Goal: Task Accomplishment & Management: Use online tool/utility

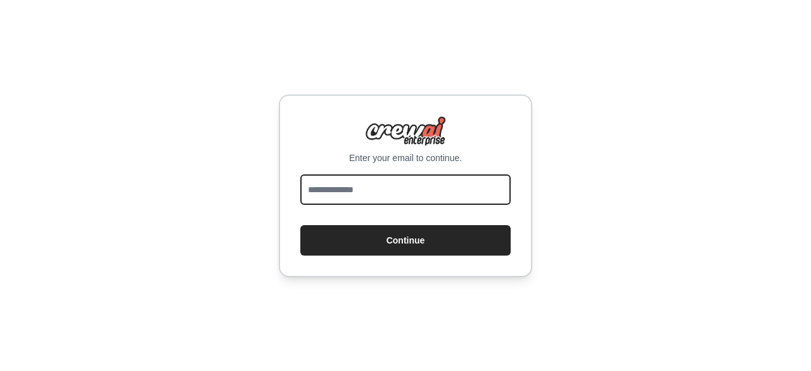
click at [391, 188] on input "email" at bounding box center [405, 189] width 210 height 30
type input "**********"
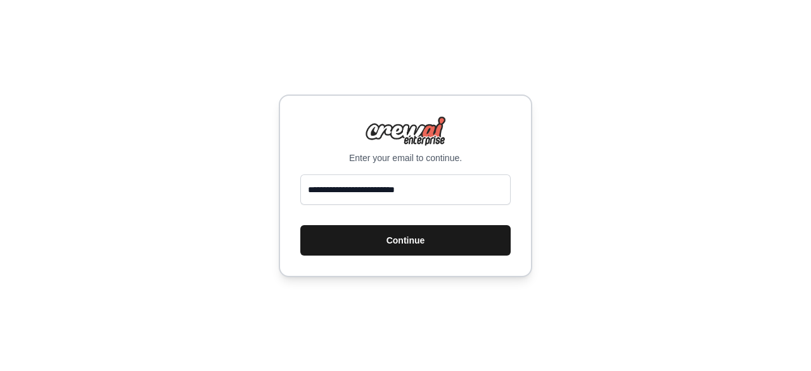
click at [404, 241] on button "Continue" at bounding box center [405, 240] width 210 height 30
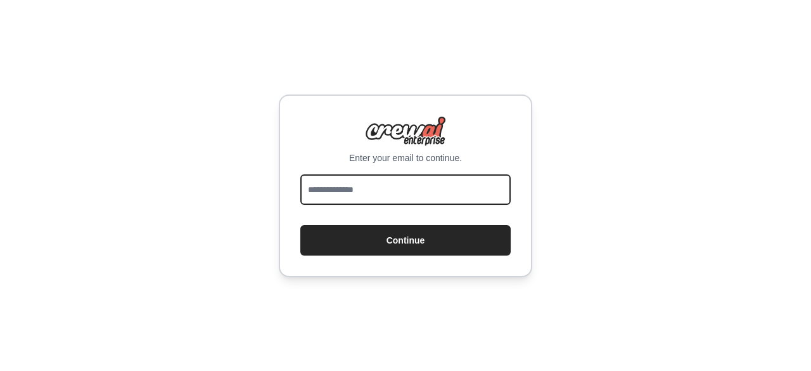
click at [387, 189] on input "email" at bounding box center [405, 189] width 210 height 30
type input "**********"
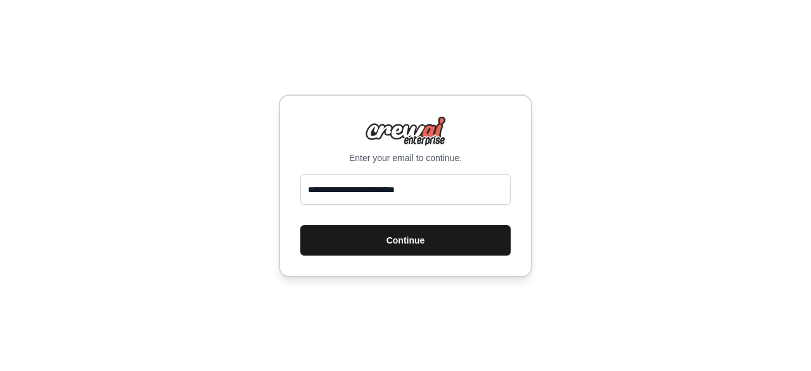
click at [390, 248] on button "Continue" at bounding box center [405, 240] width 210 height 30
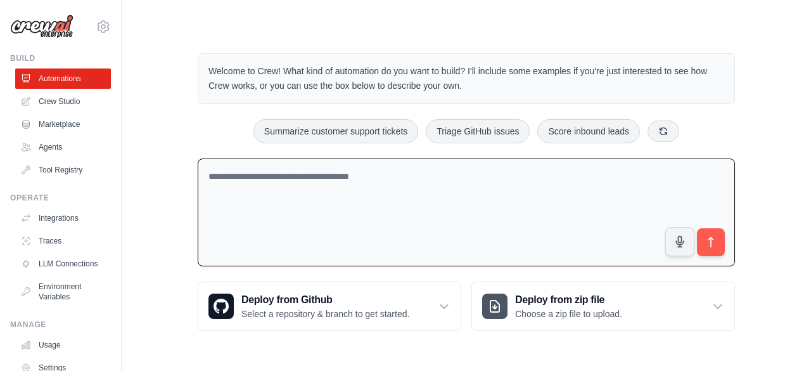
click at [390, 202] on textarea at bounding box center [466, 212] width 537 height 108
paste textarea "**********"
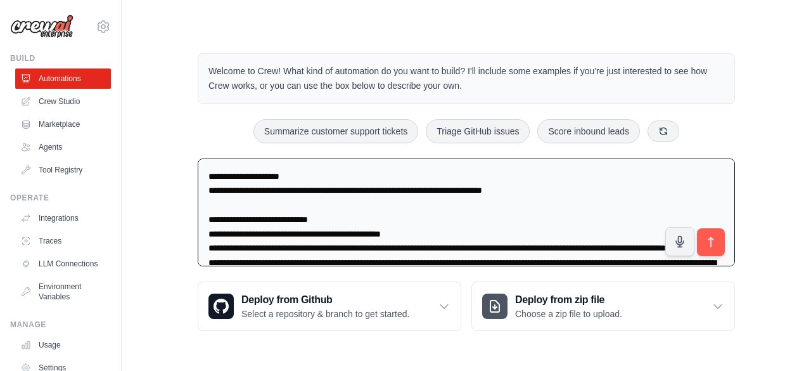
scroll to position [1487, 0]
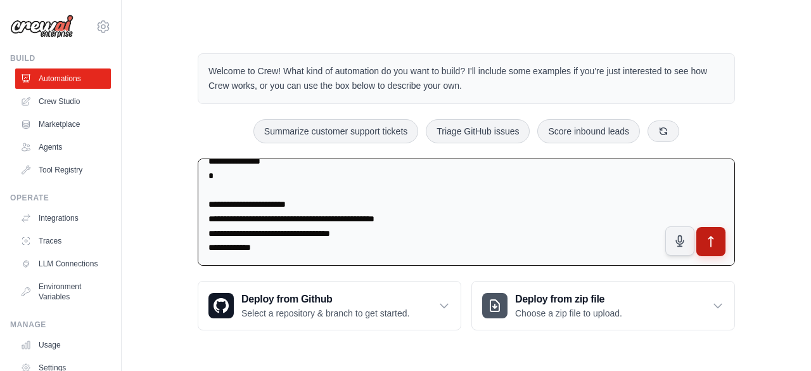
type textarea "**********"
click at [709, 240] on icon "submit" at bounding box center [711, 241] width 13 height 13
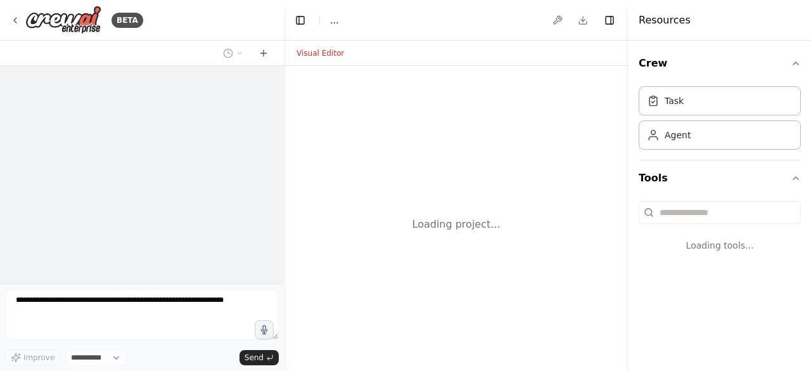
select select "****"
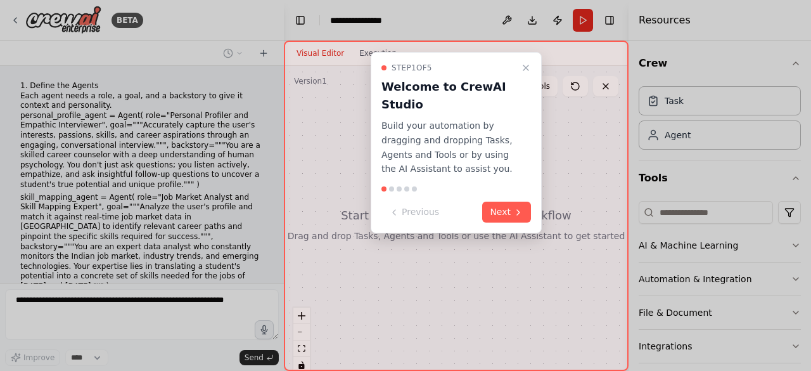
scroll to position [795, 0]
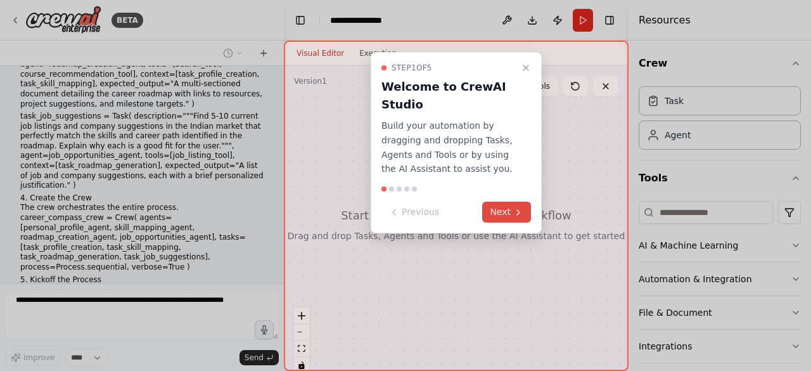
click at [512, 209] on button "Next" at bounding box center [506, 212] width 49 height 21
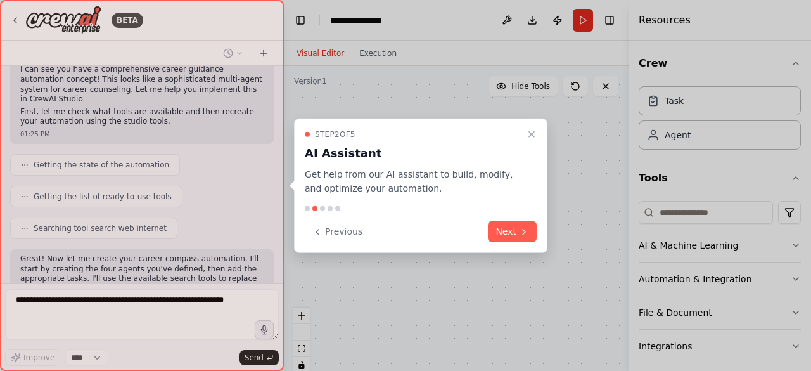
scroll to position [1131, 0]
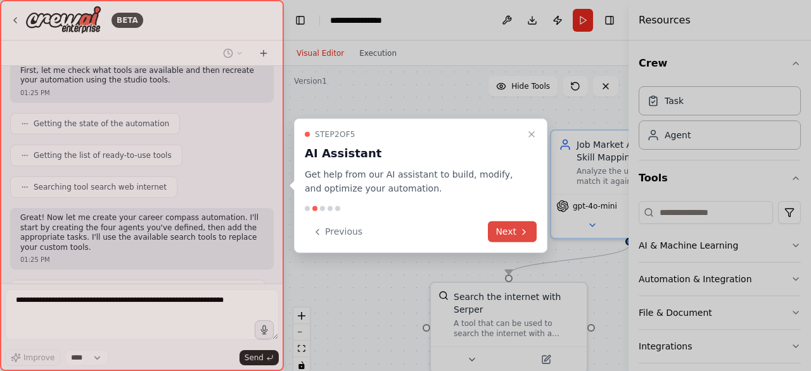
click at [526, 236] on icon at bounding box center [524, 231] width 10 height 10
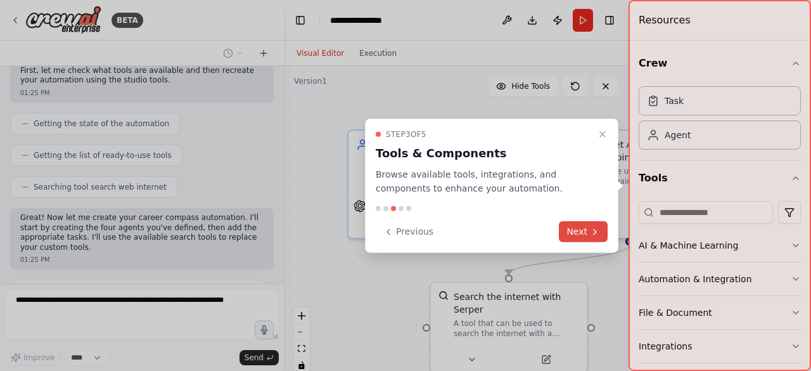
scroll to position [1172, 0]
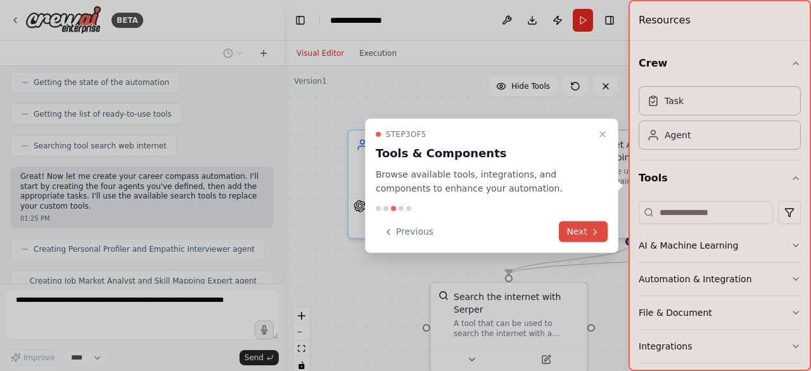
click at [578, 238] on button "Next" at bounding box center [583, 231] width 49 height 21
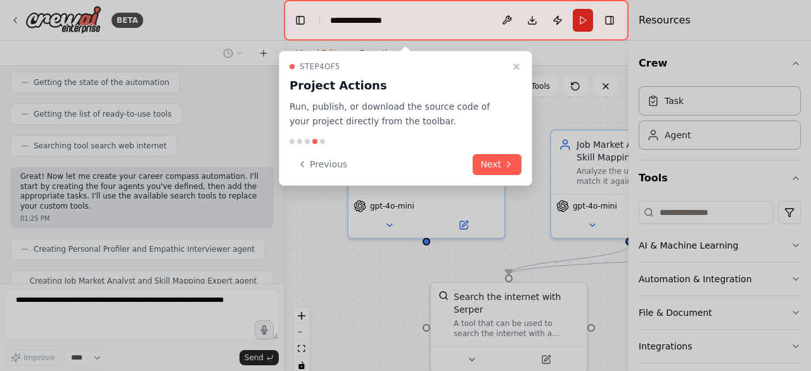
scroll to position [1214, 0]
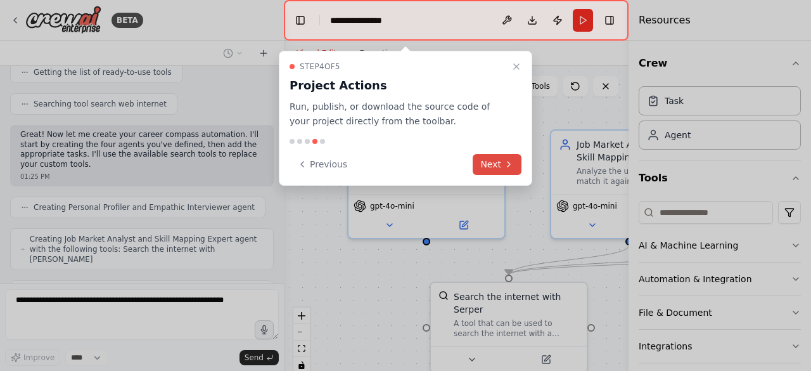
click at [478, 165] on button "Next" at bounding box center [497, 164] width 49 height 21
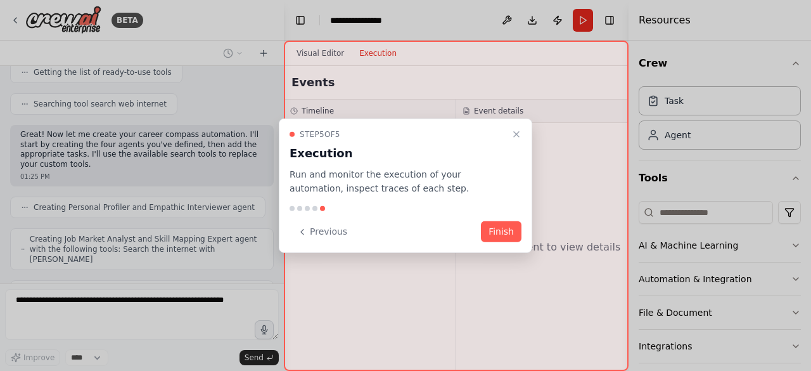
scroll to position [1287, 0]
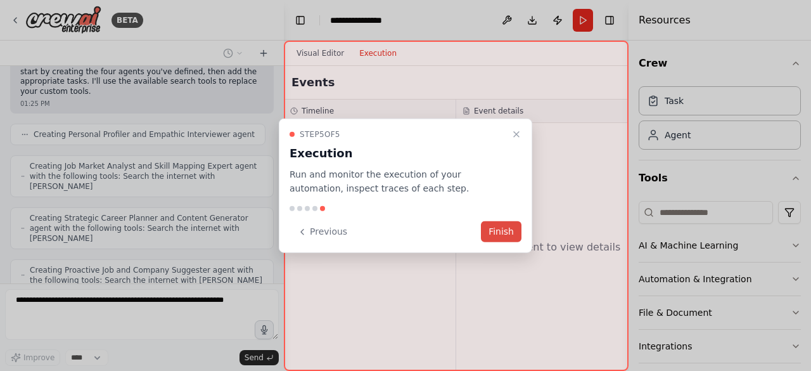
click at [499, 230] on button "Finish" at bounding box center [501, 231] width 41 height 21
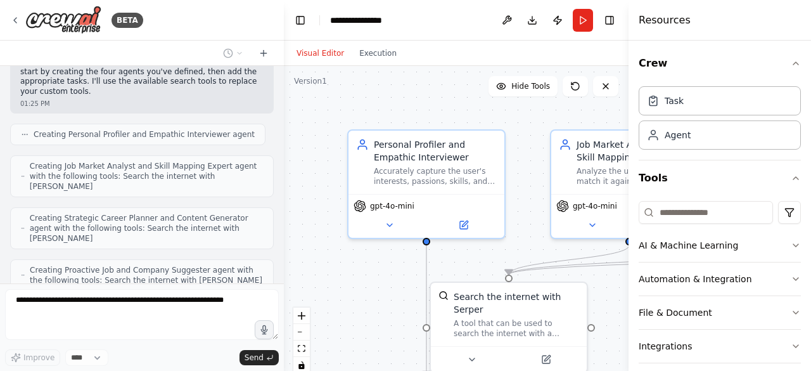
scroll to position [1318, 0]
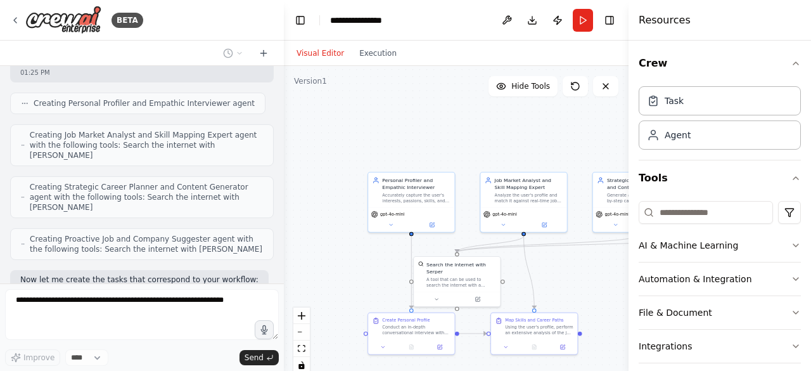
drag, startPoint x: 582, startPoint y: 259, endPoint x: 517, endPoint y: 254, distance: 65.5
click at [517, 254] on div ".deletable-edge-delete-btn { width: 20px; height: 20px; border: 0px solid #ffff…" at bounding box center [456, 224] width 345 height 317
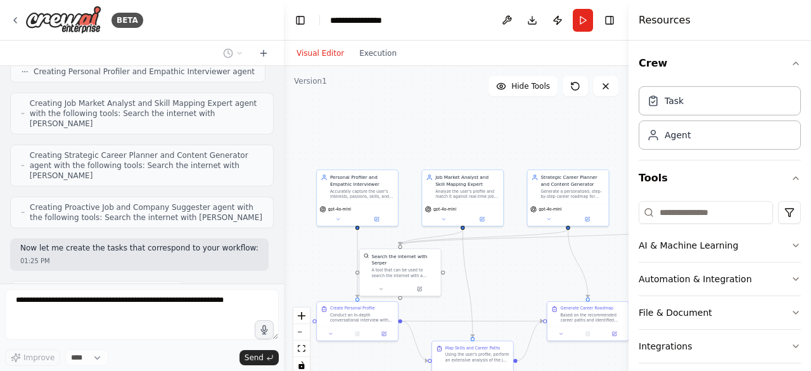
scroll to position [1381, 0]
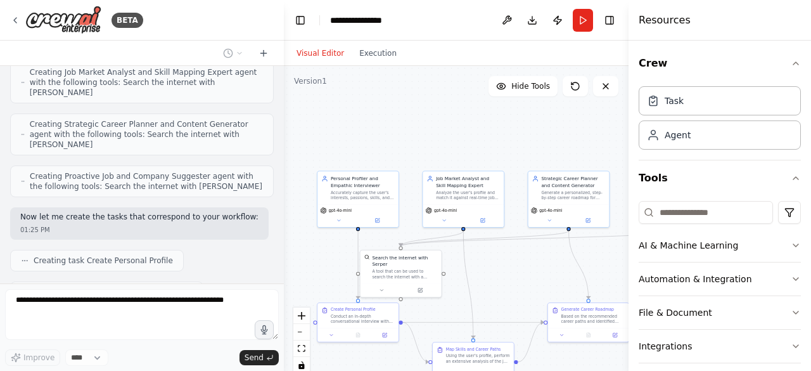
drag, startPoint x: 518, startPoint y: 241, endPoint x: 476, endPoint y: 247, distance: 42.1
click at [476, 247] on div ".deletable-edge-delete-btn { width: 20px; height: 20px; border: 0px solid #ffff…" at bounding box center [456, 224] width 345 height 317
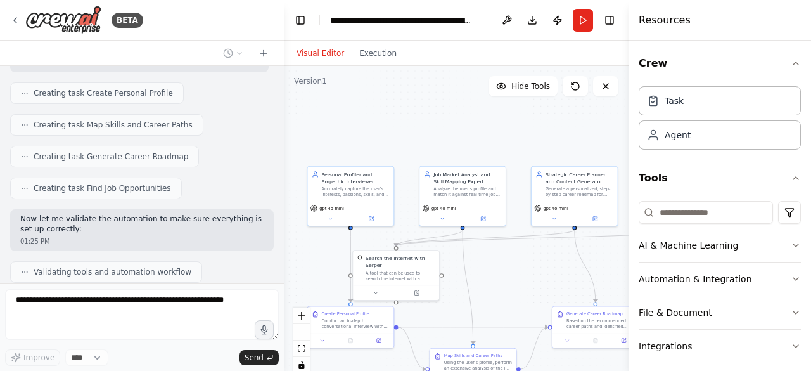
scroll to position [1558, 0]
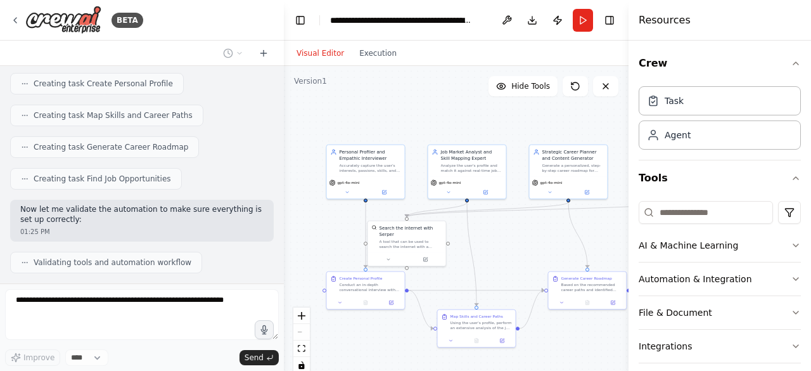
drag, startPoint x: 476, startPoint y: 247, endPoint x: 479, endPoint y: 217, distance: 29.3
click at [479, 217] on div ".deletable-edge-delete-btn { width: 20px; height: 20px; border: 0px solid #ffff…" at bounding box center [456, 224] width 345 height 317
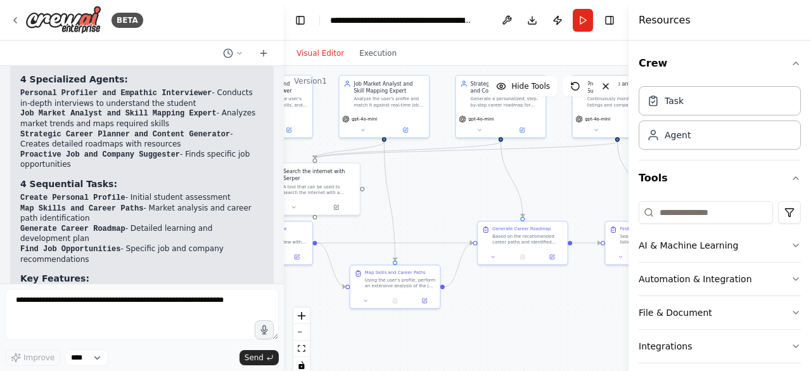
drag, startPoint x: 508, startPoint y: 285, endPoint x: 431, endPoint y: 236, distance: 91.4
click at [431, 236] on div ".deletable-edge-delete-btn { width: 20px; height: 20px; border: 0px solid #ffff…" at bounding box center [456, 224] width 345 height 317
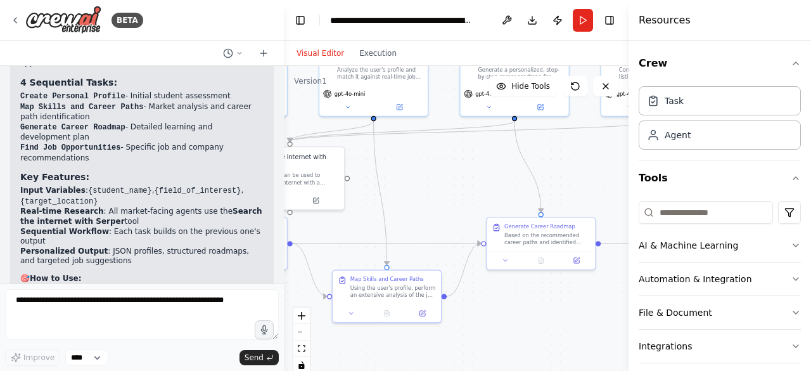
scroll to position [2038, 0]
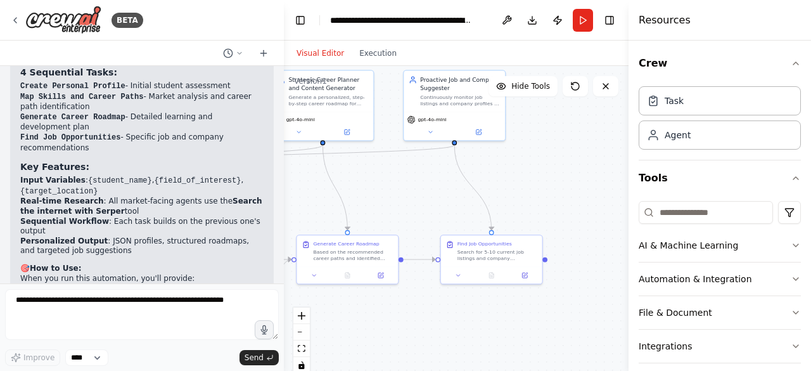
drag, startPoint x: 504, startPoint y: 272, endPoint x: 318, endPoint y: 288, distance: 187.1
click at [318, 288] on div ".deletable-edge-delete-btn { width: 20px; height: 20px; border: 0px solid #ffff…" at bounding box center [456, 224] width 345 height 317
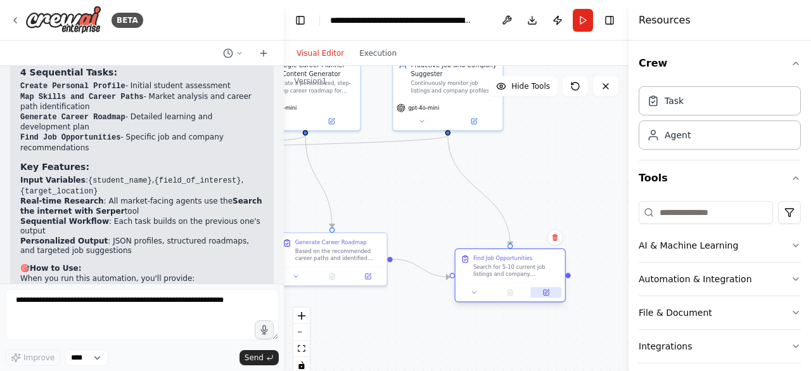
drag, startPoint x: 535, startPoint y: 263, endPoint x: 557, endPoint y: 287, distance: 32.7
click at [557, 287] on div "Find Job Opportunities Search for 5-10 current job listings and company opportu…" at bounding box center [510, 275] width 112 height 54
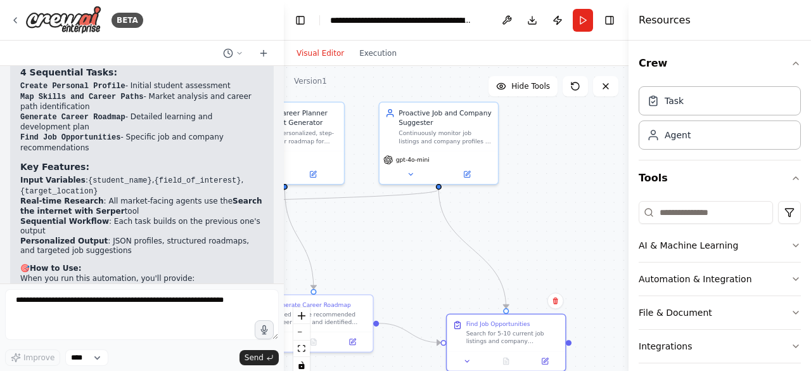
drag, startPoint x: 451, startPoint y: 219, endPoint x: 442, endPoint y: 279, distance: 61.5
click at [442, 279] on div ".deletable-edge-delete-btn { width: 20px; height: 20px; border: 0px solid #ffff…" at bounding box center [456, 224] width 345 height 317
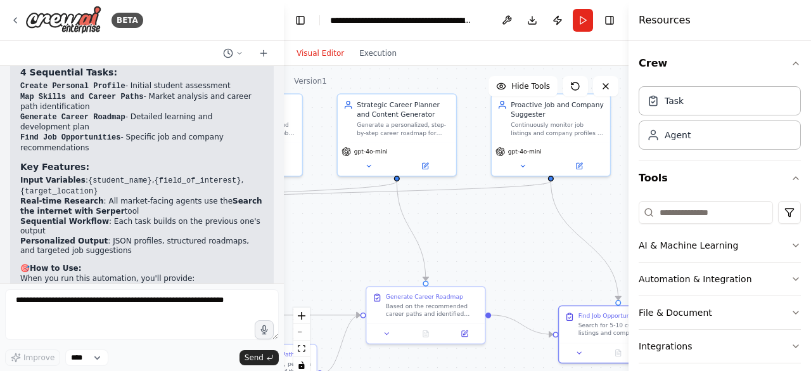
drag, startPoint x: 442, startPoint y: 279, endPoint x: 566, endPoint y: 280, distance: 123.6
click at [566, 280] on div ".deletable-edge-delete-btn { width: 20px; height: 20px; border: 0px solid #ffff…" at bounding box center [456, 224] width 345 height 317
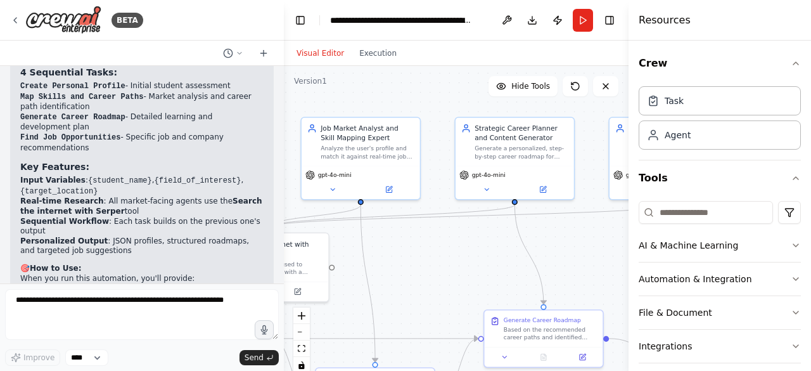
drag, startPoint x: 458, startPoint y: 248, endPoint x: 564, endPoint y: 263, distance: 107.5
click at [564, 263] on div ".deletable-edge-delete-btn { width: 20px; height: 20px; border: 0px solid #ffff…" at bounding box center [456, 224] width 345 height 317
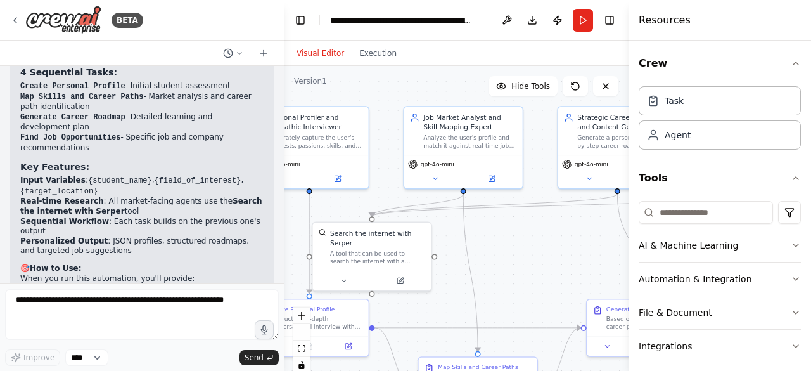
drag, startPoint x: 417, startPoint y: 273, endPoint x: 520, endPoint y: 262, distance: 103.2
click at [520, 262] on div ".deletable-edge-delete-btn { width: 20px; height: 20px; border: 0px solid #ffff…" at bounding box center [456, 224] width 345 height 317
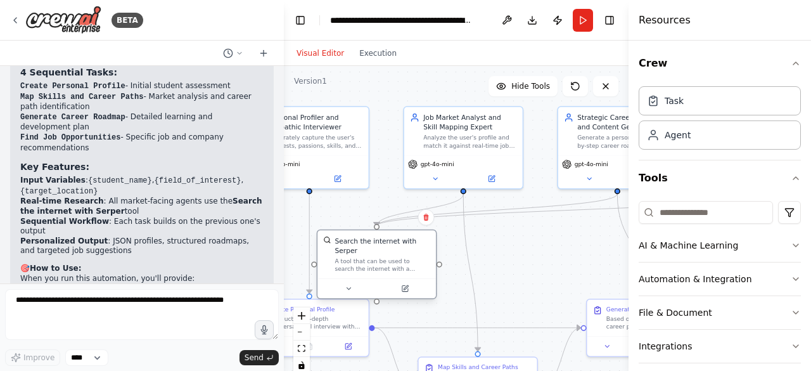
drag, startPoint x: 390, startPoint y: 258, endPoint x: 408, endPoint y: 267, distance: 20.4
click at [408, 267] on div "Search the internet with Serper A tool that can be used to search the internet …" at bounding box center [377, 254] width 119 height 48
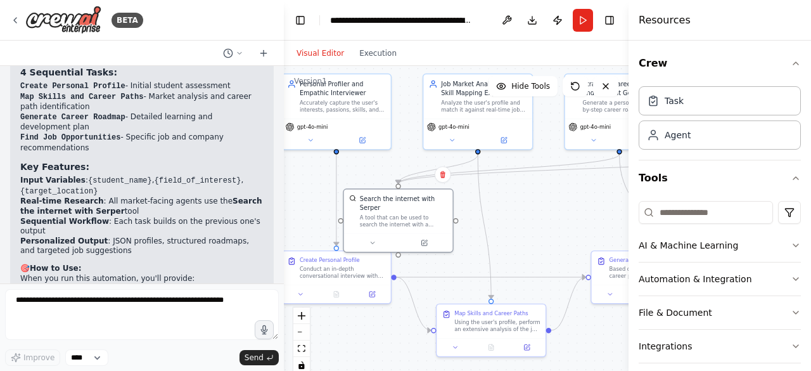
drag, startPoint x: 478, startPoint y: 278, endPoint x: 506, endPoint y: 233, distance: 53.5
click at [506, 233] on div ".deletable-edge-delete-btn { width: 20px; height: 20px; border: 0px solid #ffff…" at bounding box center [456, 224] width 345 height 317
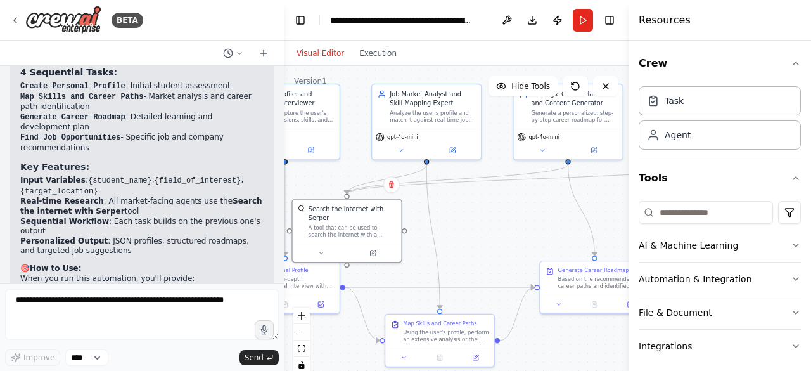
drag, startPoint x: 506, startPoint y: 233, endPoint x: 446, endPoint y: 243, distance: 61.1
click at [446, 243] on div ".deletable-edge-delete-btn { width: 20px; height: 20px; border: 0px solid #ffff…" at bounding box center [456, 224] width 345 height 317
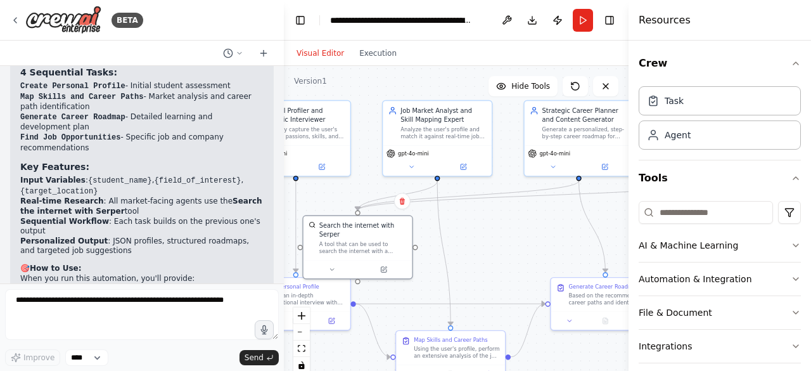
drag, startPoint x: 446, startPoint y: 243, endPoint x: 491, endPoint y: 307, distance: 78.8
click at [491, 307] on div ".deletable-edge-delete-btn { width: 20px; height: 20px; border: 0px solid #ffff…" at bounding box center [456, 224] width 345 height 317
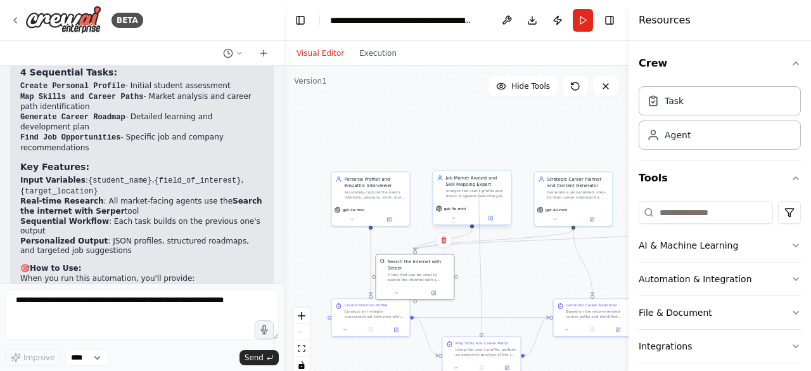
drag, startPoint x: 473, startPoint y: 230, endPoint x: 479, endPoint y: 186, distance: 44.1
click at [472, 186] on div ".deletable-edge-delete-btn { width: 20px; height: 20px; border: 0px solid #ffff…" at bounding box center [385, 218] width 172 height 158
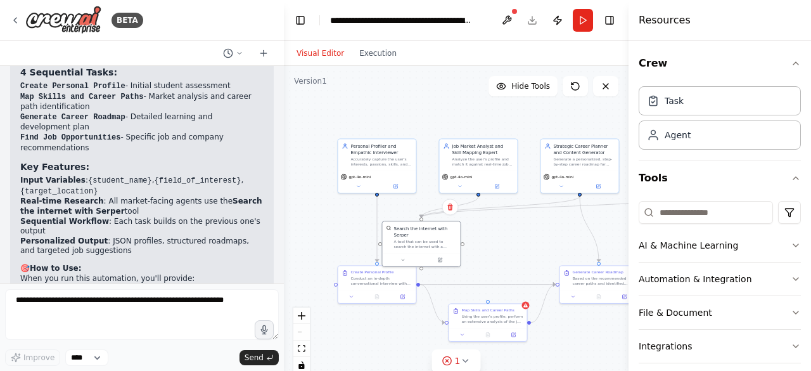
drag, startPoint x: 511, startPoint y: 268, endPoint x: 517, endPoint y: 235, distance: 33.6
click at [517, 235] on div ".deletable-edge-delete-btn { width: 20px; height: 20px; border: 0px solid #ffff…" at bounding box center [456, 224] width 345 height 317
click at [516, 323] on div "Using the user's profile, perform an extensive analysis of the job market in {t…" at bounding box center [491, 317] width 61 height 10
click at [494, 321] on div "Using the user's profile, perform an extensive analysis of the job market in {t…" at bounding box center [488, 324] width 61 height 10
click at [575, 16] on button "Run" at bounding box center [583, 20] width 20 height 23
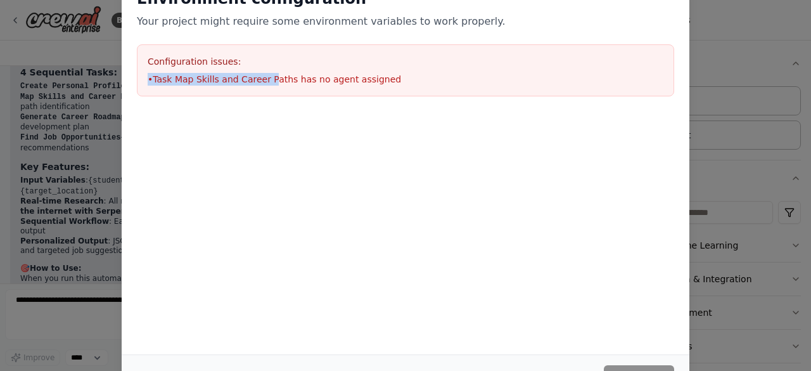
drag, startPoint x: 468, startPoint y: 53, endPoint x: 269, endPoint y: 84, distance: 202.1
click at [269, 84] on div "Configuration issues: • Task Map Skills and Career Paths has no agent assigned" at bounding box center [405, 70] width 537 height 52
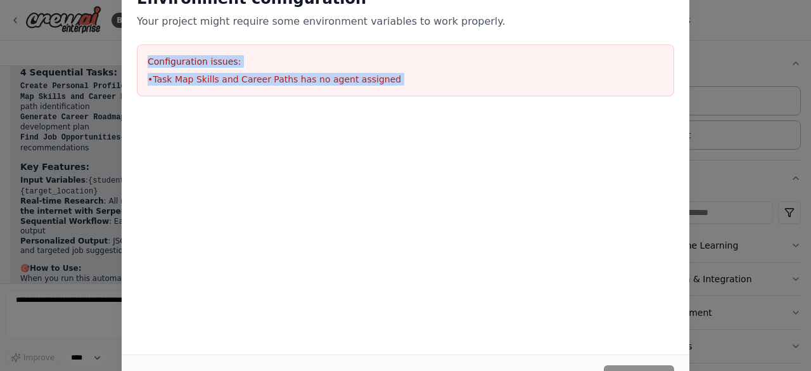
drag, startPoint x: 641, startPoint y: 25, endPoint x: 625, endPoint y: 120, distance: 96.4
click at [625, 120] on div "Environment configuration Your project might require some environment variables…" at bounding box center [406, 105] width 568 height 265
drag, startPoint x: 806, startPoint y: 240, endPoint x: 345, endPoint y: 346, distance: 472.1
click at [345, 346] on div "Environment configuration Your project might require some environment variables…" at bounding box center [406, 185] width 568 height 425
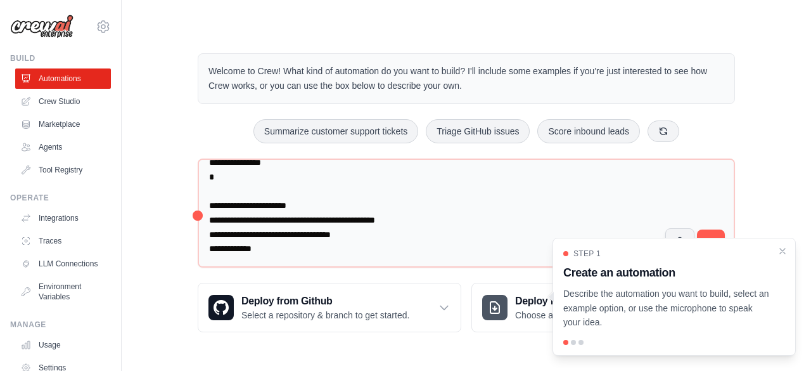
scroll to position [1499, 0]
click at [785, 251] on icon "Close walkthrough" at bounding box center [782, 250] width 11 height 11
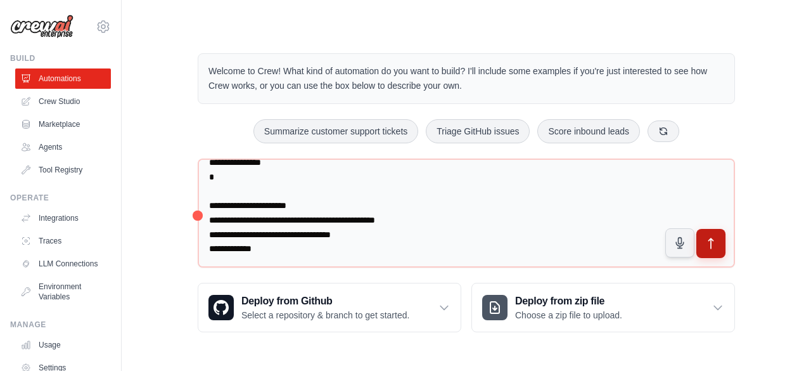
click at [716, 241] on icon "submit" at bounding box center [711, 243] width 13 height 13
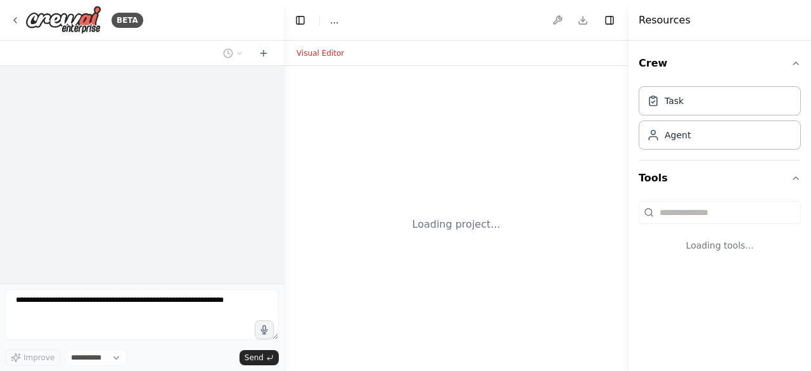
select select "****"
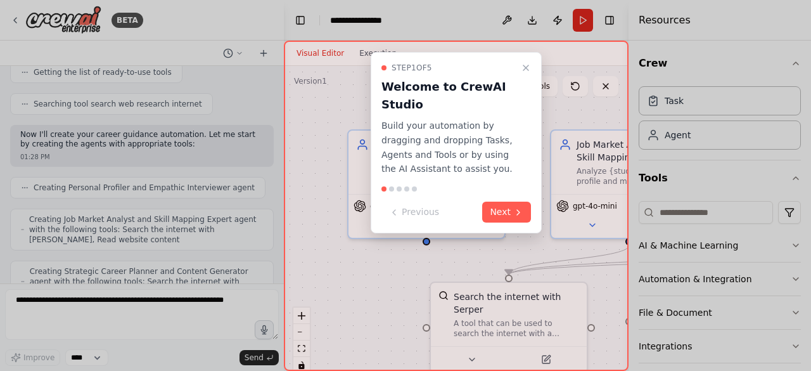
scroll to position [1234, 0]
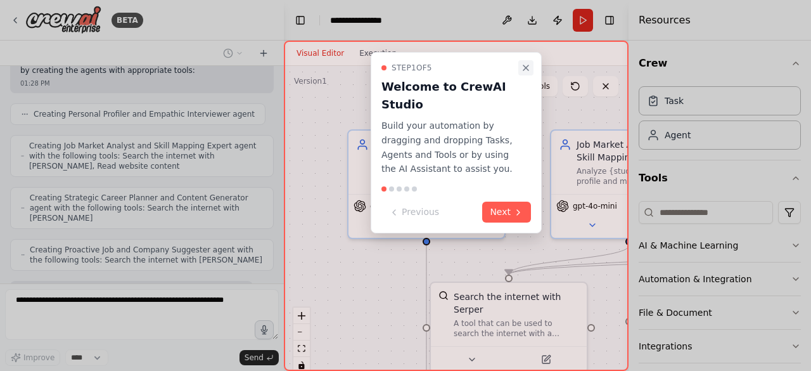
click at [520, 71] on button "Close walkthrough" at bounding box center [525, 67] width 15 height 15
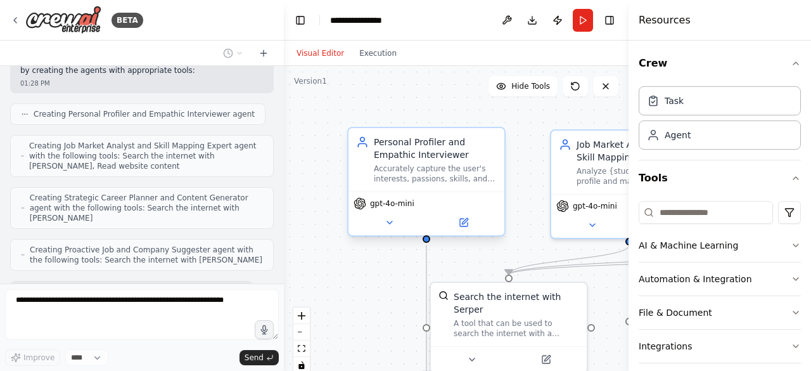
scroll to position [1265, 0]
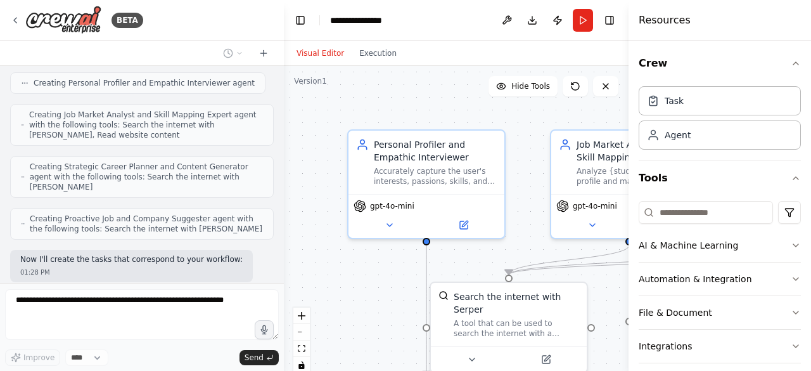
click at [366, 64] on div "Visual Editor Execution" at bounding box center [346, 53] width 115 height 25
click at [369, 58] on button "Execution" at bounding box center [378, 53] width 53 height 15
click at [330, 57] on button "Visual Editor" at bounding box center [320, 53] width 63 height 15
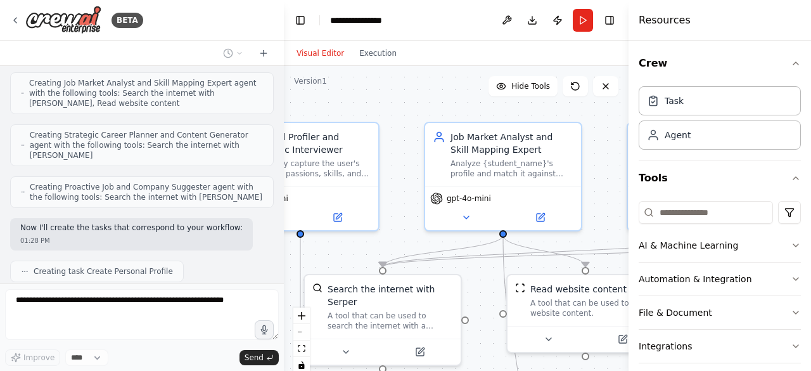
drag, startPoint x: 537, startPoint y: 132, endPoint x: 411, endPoint y: 124, distance: 126.3
click at [411, 124] on div ".deletable-edge-delete-btn { width: 20px; height: 20px; border: 0px solid #ffff…" at bounding box center [456, 224] width 345 height 317
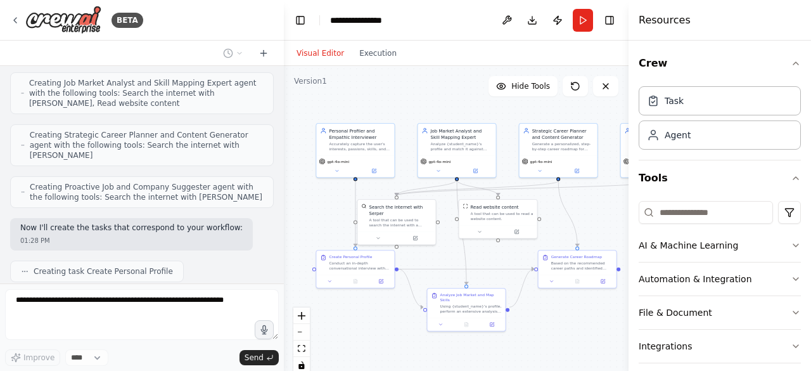
scroll to position [1328, 0]
